Goal: Communication & Community: Answer question/provide support

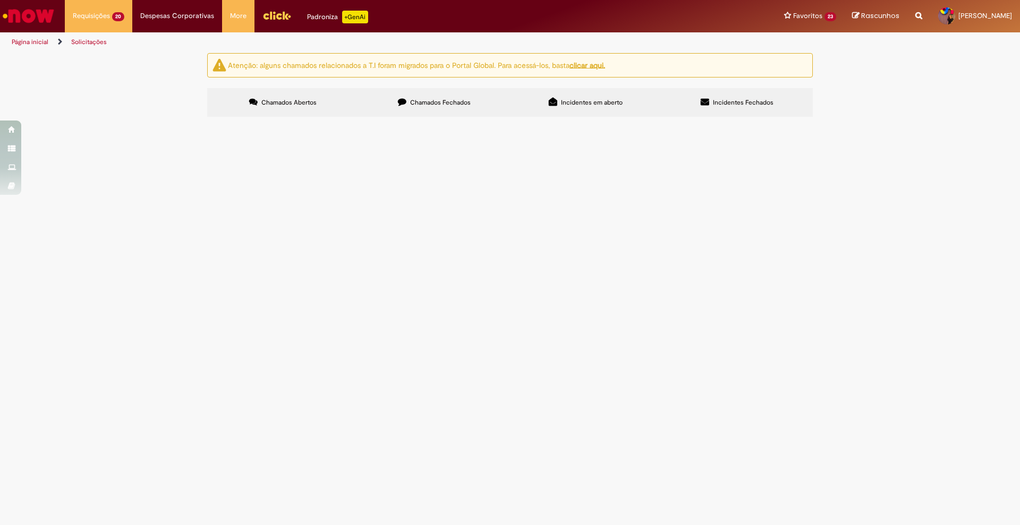
click at [0, 0] on span "Olá, abrimos o chamado R13003596 e R13460911, e foi solicitado abrir o chamado …" at bounding box center [0, 0] width 0 height 0
click at [0, 0] on span "Social – Solicitações Excepcionais FAHZ" at bounding box center [0, 0] width 0 height 0
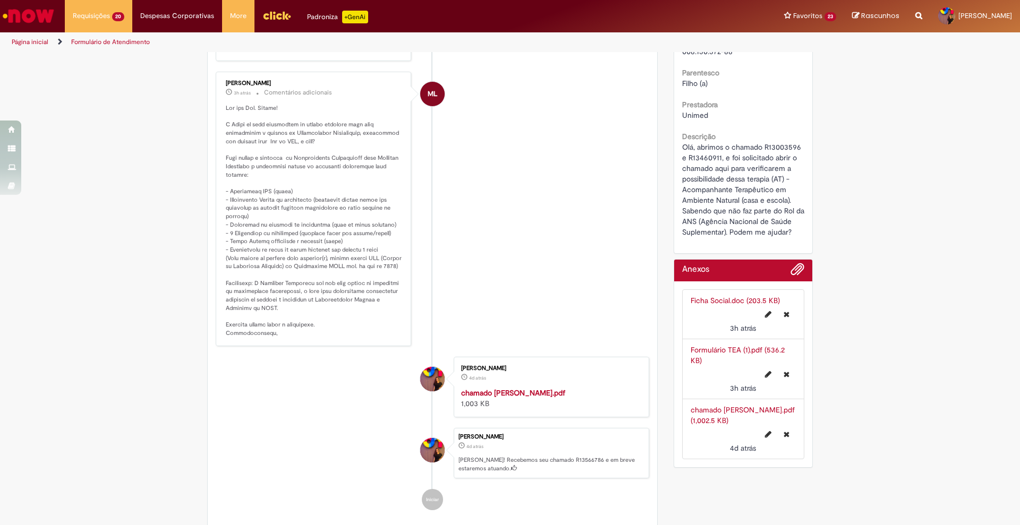
scroll to position [279, 0]
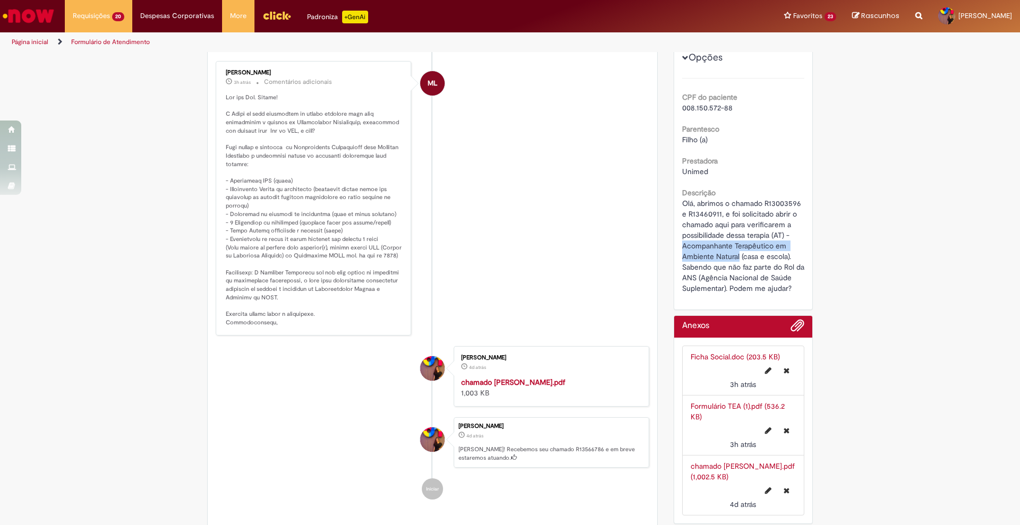
drag, startPoint x: 675, startPoint y: 247, endPoint x: 734, endPoint y: 256, distance: 59.6
click at [734, 256] on div "Número R13566786 Status Pendente Usuário Criação 4d atrás 4 dias atrás Conclusã…" at bounding box center [743, 132] width 139 height 354
copy span "Acompanhante Terapêutico em Ambiente Natural"
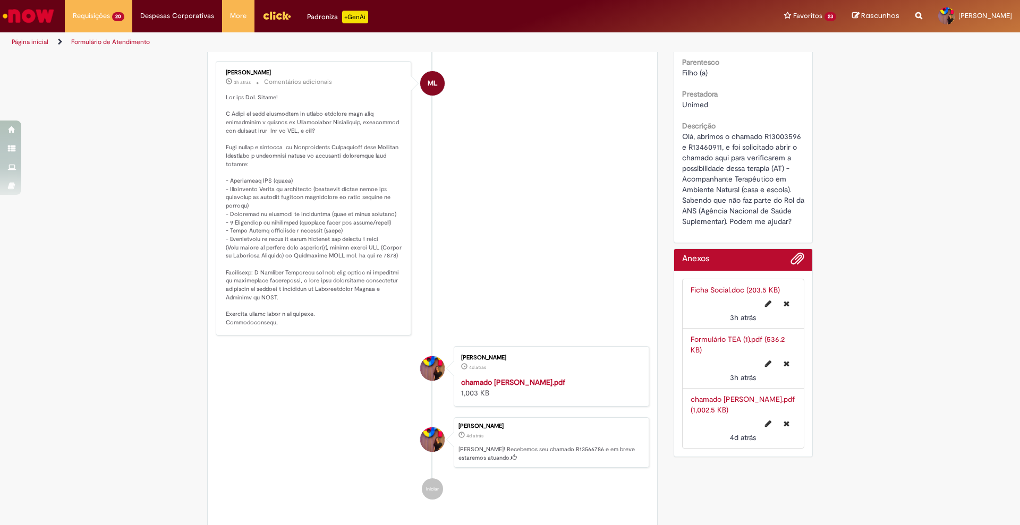
click at [169, 196] on div "Verificar Código de Barras Aguardando Aprovação Aguardando atendimento Em Atend…" at bounding box center [510, 154] width 1020 height 761
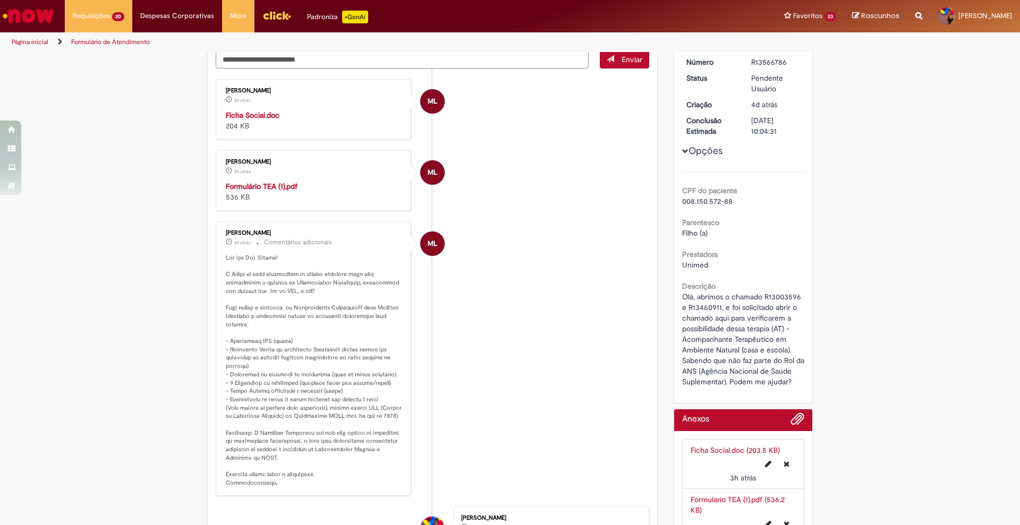
scroll to position [0, 0]
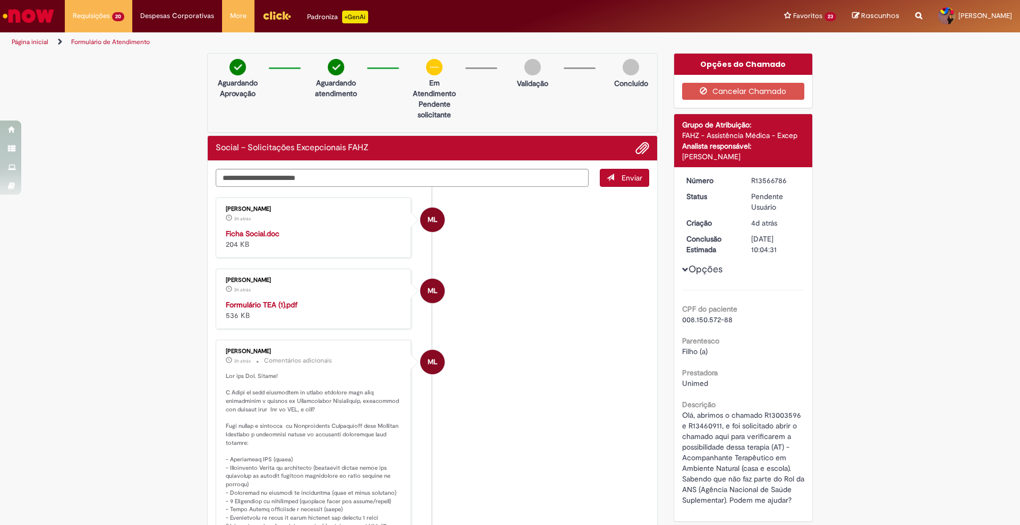
click at [774, 181] on div "R13566786" at bounding box center [775, 180] width 49 height 11
copy div "R13566786"
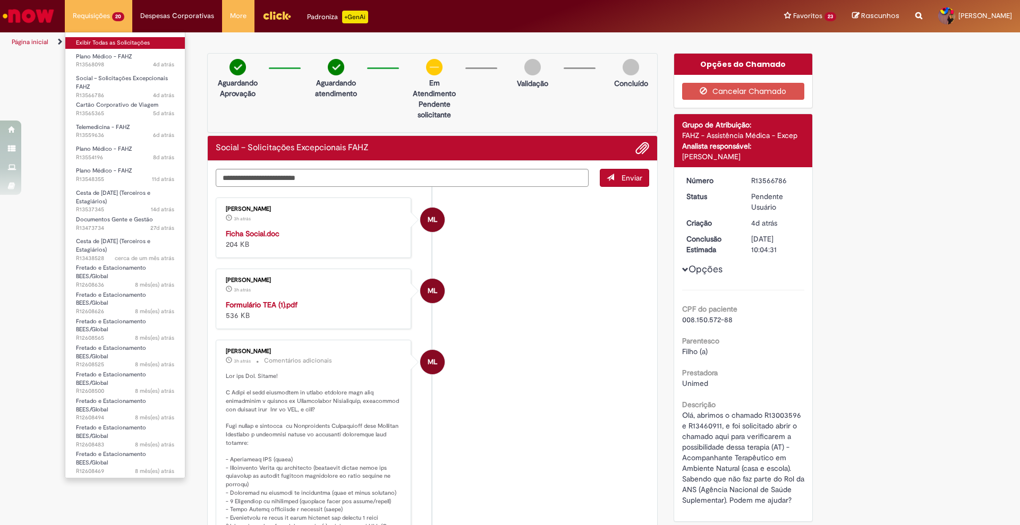
click at [128, 39] on link "Exibir Todas as Solicitações" at bounding box center [124, 43] width 119 height 12
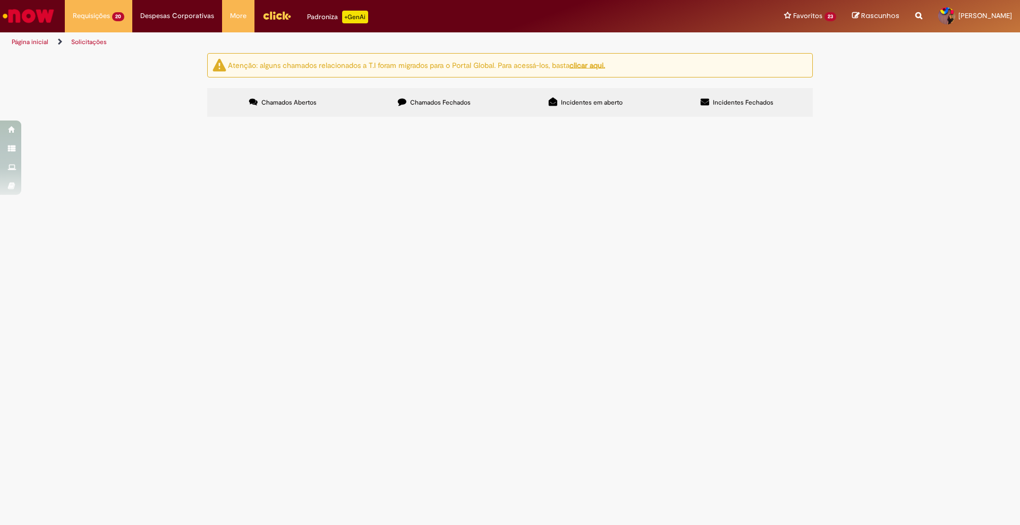
click at [413, 113] on label "Chamados Fechados" at bounding box center [433, 102] width 151 height 29
click at [0, 0] on span at bounding box center [0, 0] width 0 height 0
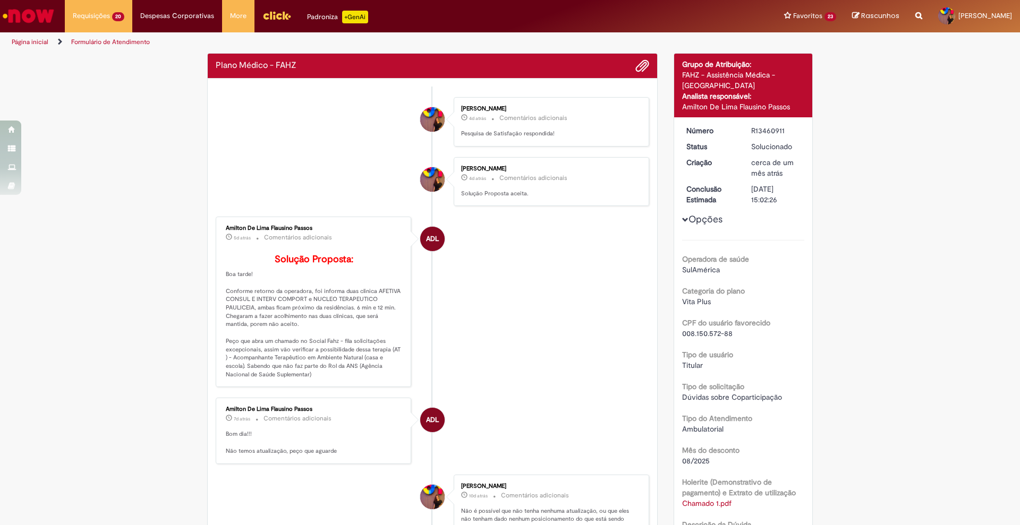
click at [765, 134] on div "R13460911" at bounding box center [775, 130] width 49 height 11
copy div "R13460911"
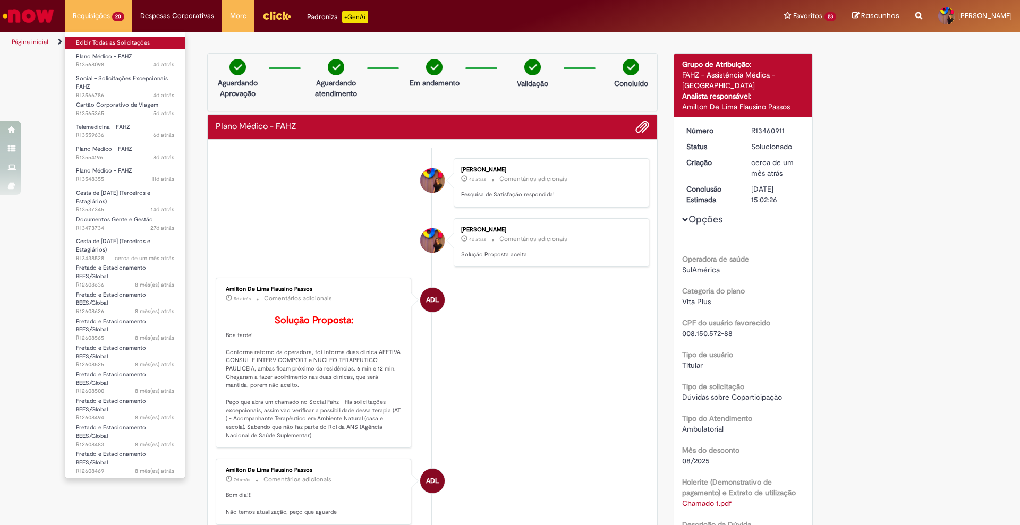
click at [131, 42] on link "Exibir Todas as Solicitações" at bounding box center [124, 43] width 119 height 12
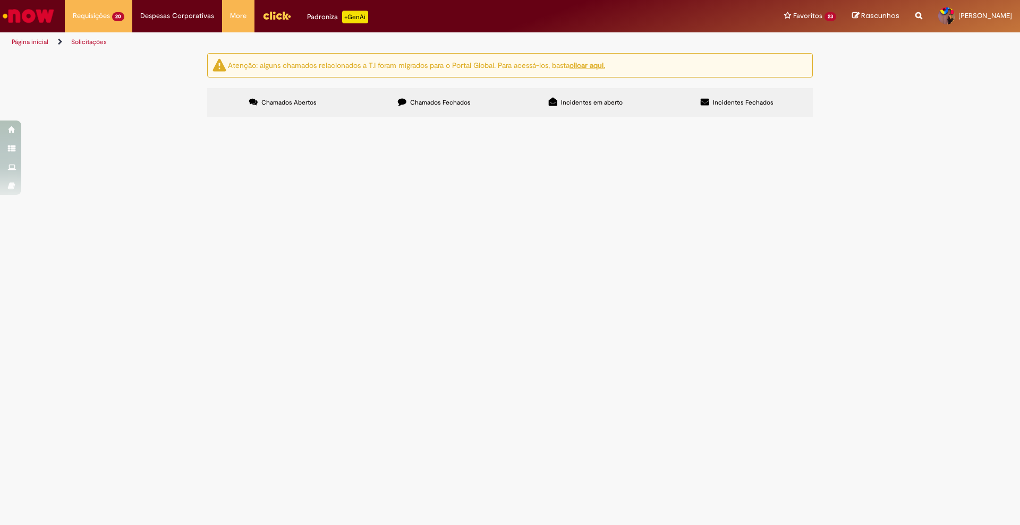
click at [0, 0] on span "Olá, abrimos o chamado R13003596 e R13460911, e foi solicitado abrir o chamado …" at bounding box center [0, 0] width 0 height 0
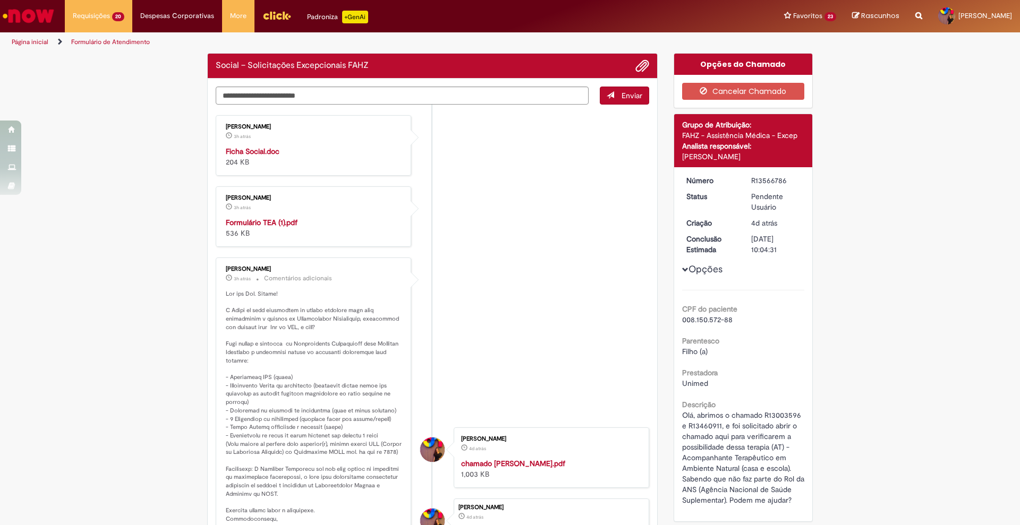
click at [305, 219] on ul "[PERSON_NAME] 3h atrás 3 horas atrás Ficha Social.doc 204 KB [PERSON_NAME] 3h a…" at bounding box center [432, 349] width 433 height 488
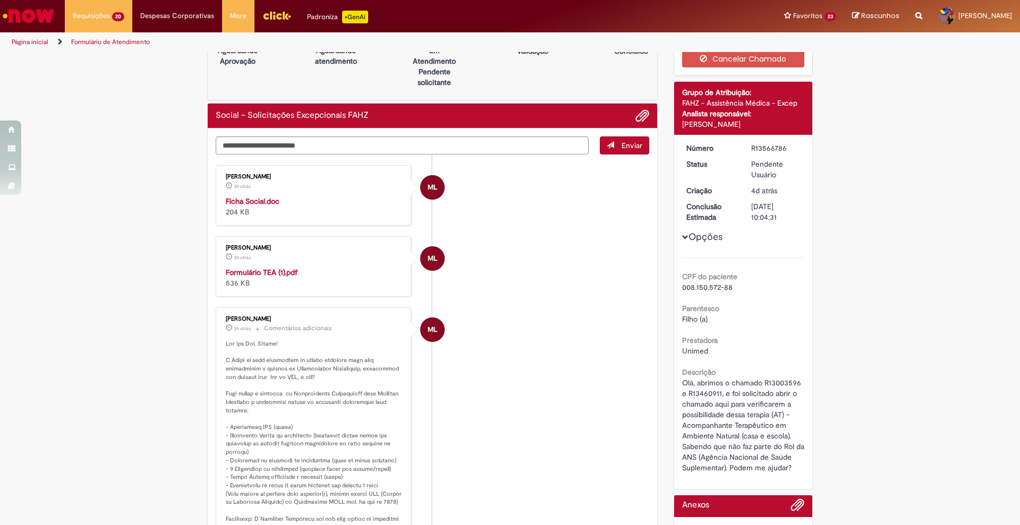
scroll to position [32, 0]
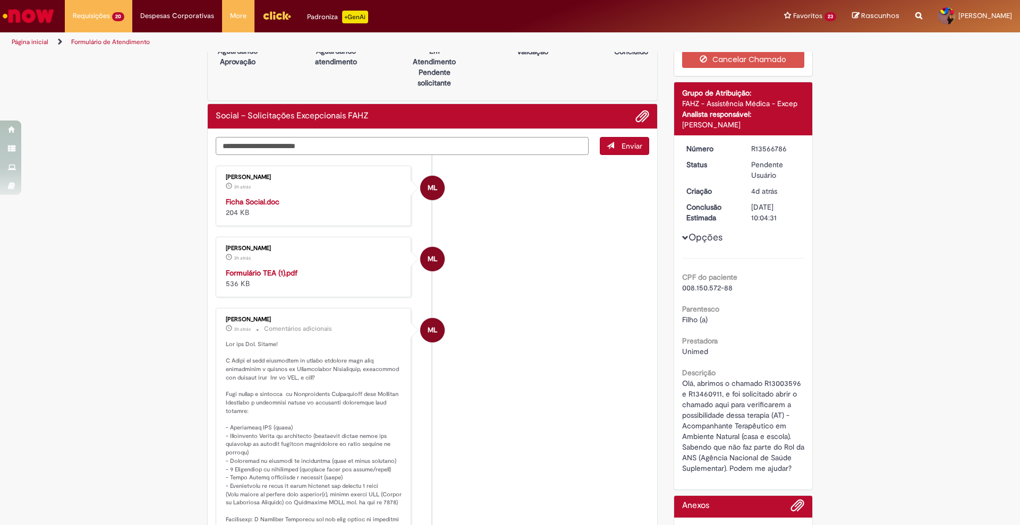
click at [337, 142] on textarea "Digite sua mensagem aqui..." at bounding box center [402, 146] width 373 height 18
paste textarea "**********"
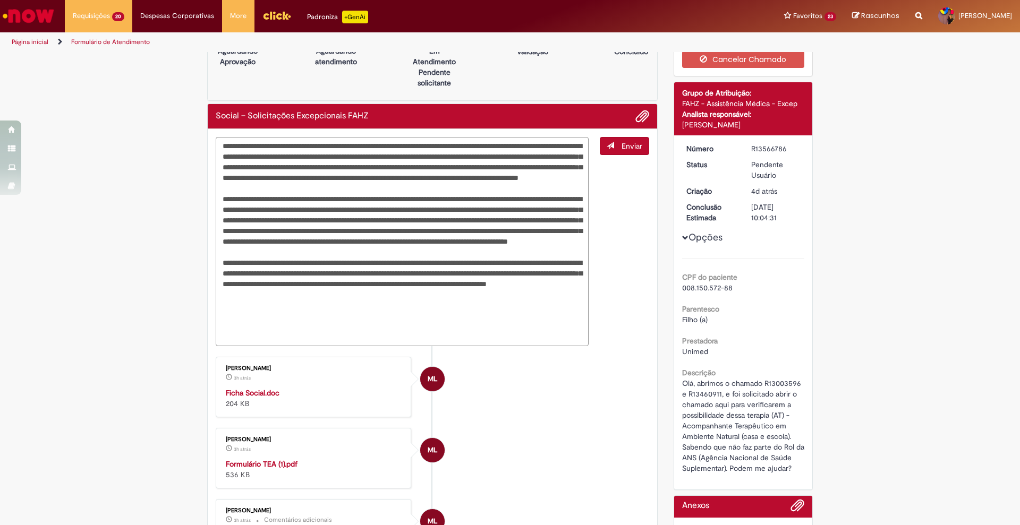
click at [257, 217] on textarea "Digite sua mensagem aqui..." at bounding box center [402, 241] width 373 height 209
type textarea "**********"
click at [621, 147] on span "Enviar" at bounding box center [631, 146] width 21 height 10
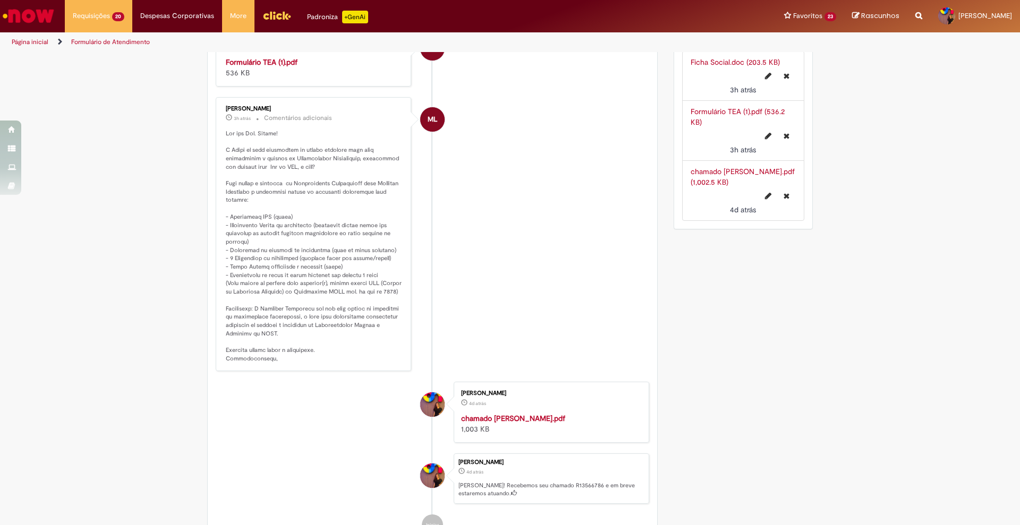
scroll to position [507, 0]
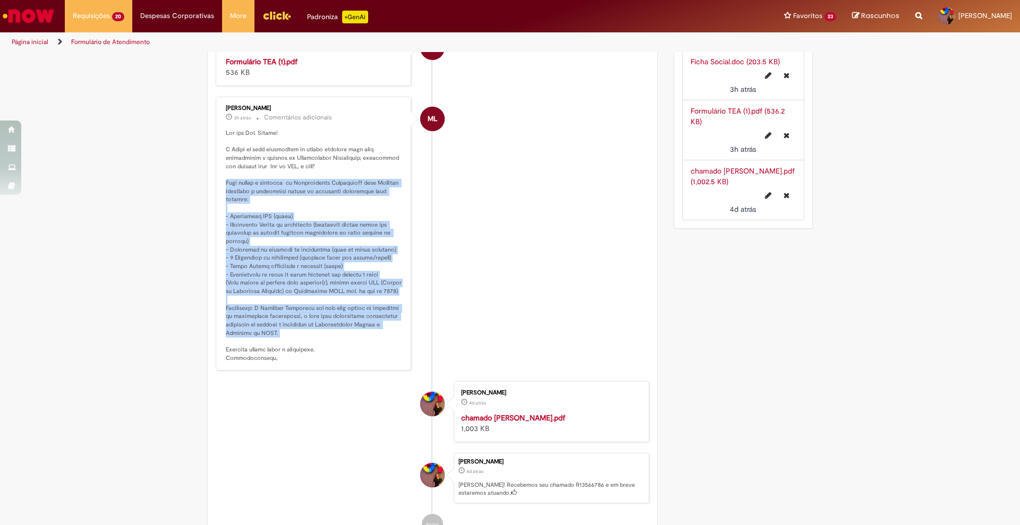
drag, startPoint x: 221, startPoint y: 183, endPoint x: 322, endPoint y: 347, distance: 192.9
click at [322, 347] on p "Histórico de tíquete" at bounding box center [314, 246] width 177 height 234
copy p "Para tentar o subsídio de Acompanhante Terapêutico pela Fundação Zerrenner é ne…"
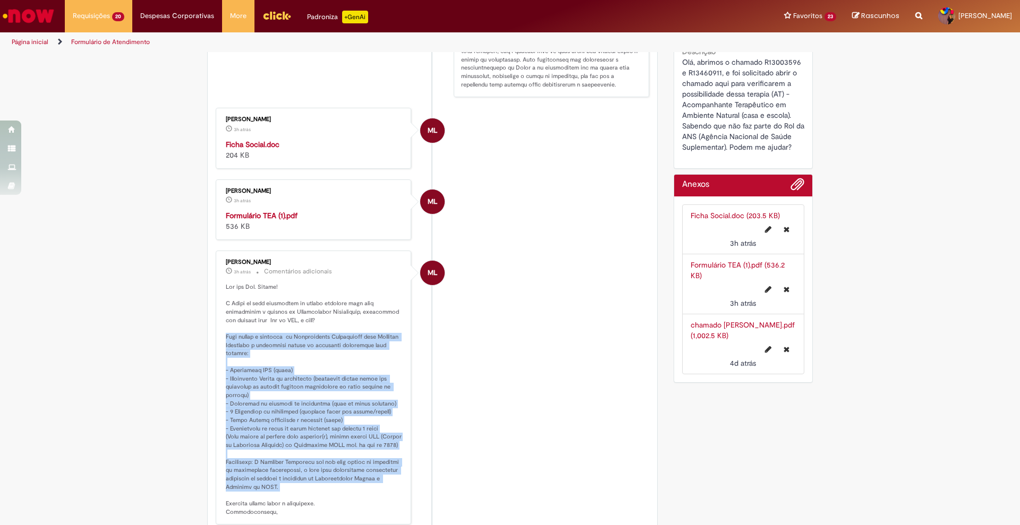
scroll to position [351, 0]
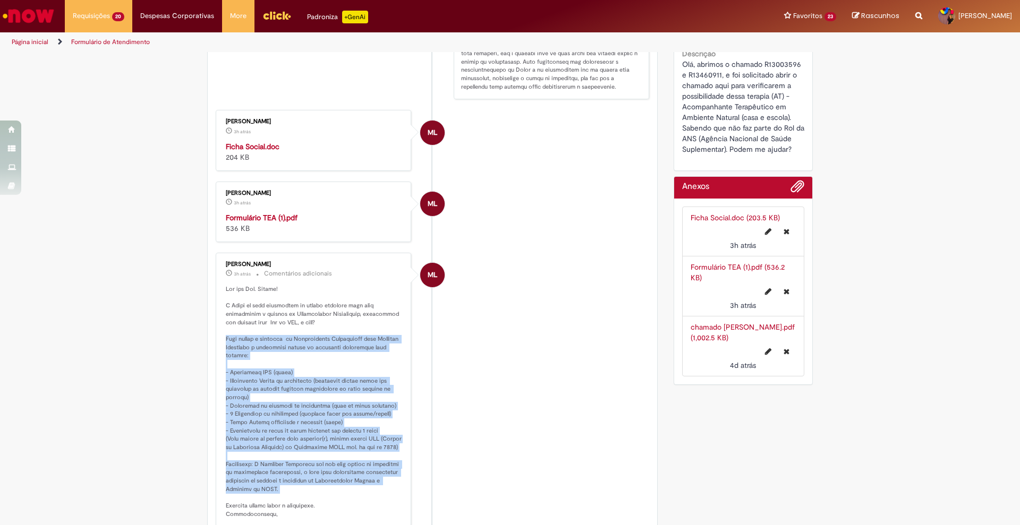
click at [288, 215] on strong "Formulário TEA (1).pdf" at bounding box center [262, 218] width 72 height 10
click at [253, 148] on strong "Ficha Social.doc" at bounding box center [253, 147] width 54 height 10
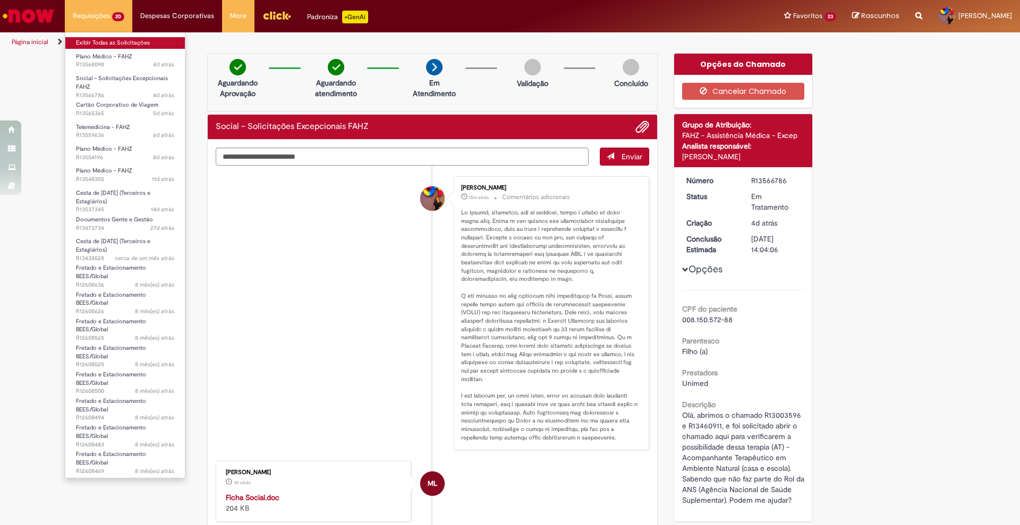
click at [102, 41] on link "Exibir Todas as Solicitações" at bounding box center [124, 43] width 119 height 12
